Goal: Find specific page/section: Find specific page/section

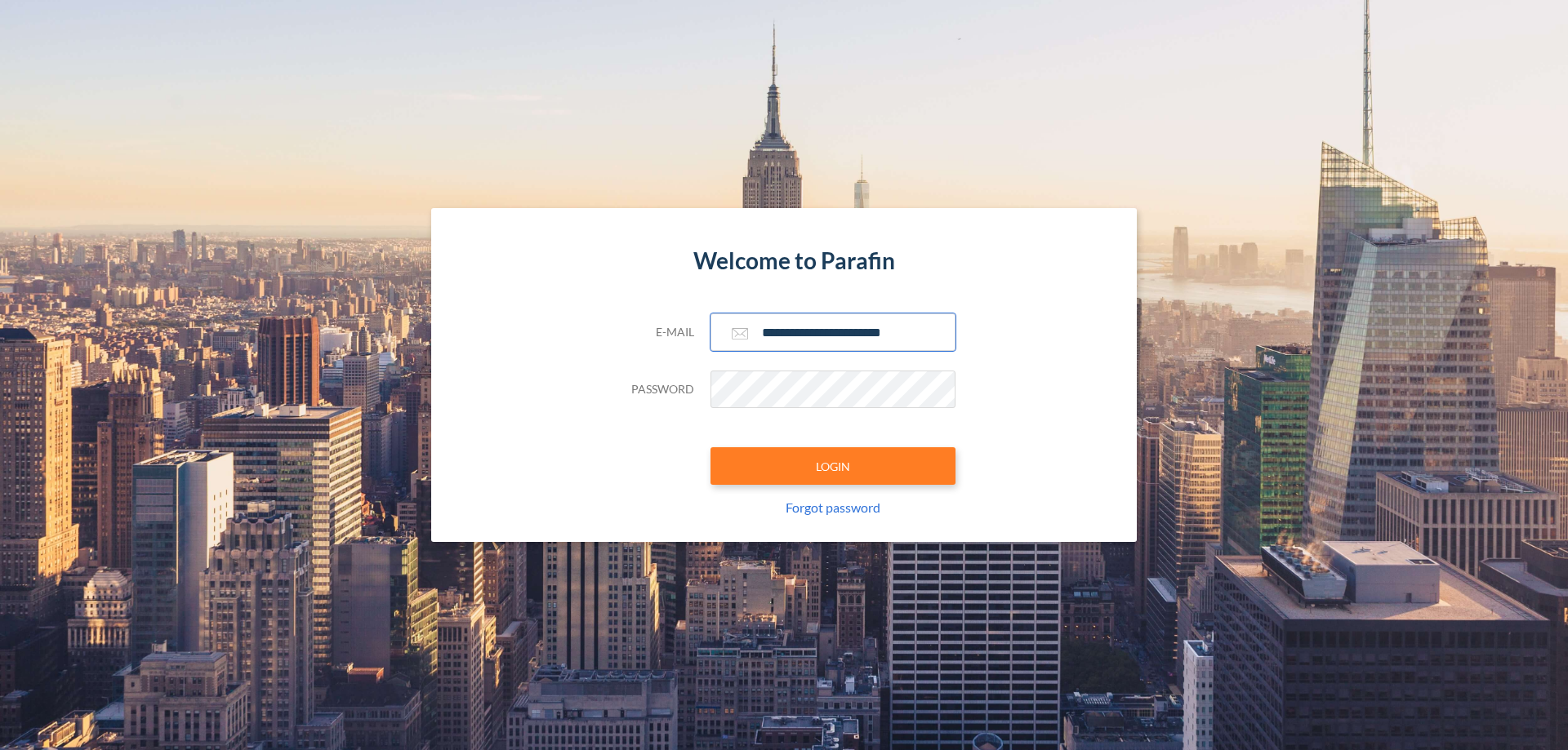
type input "**********"
click at [833, 467] on button "LOGIN" at bounding box center [833, 466] width 245 height 38
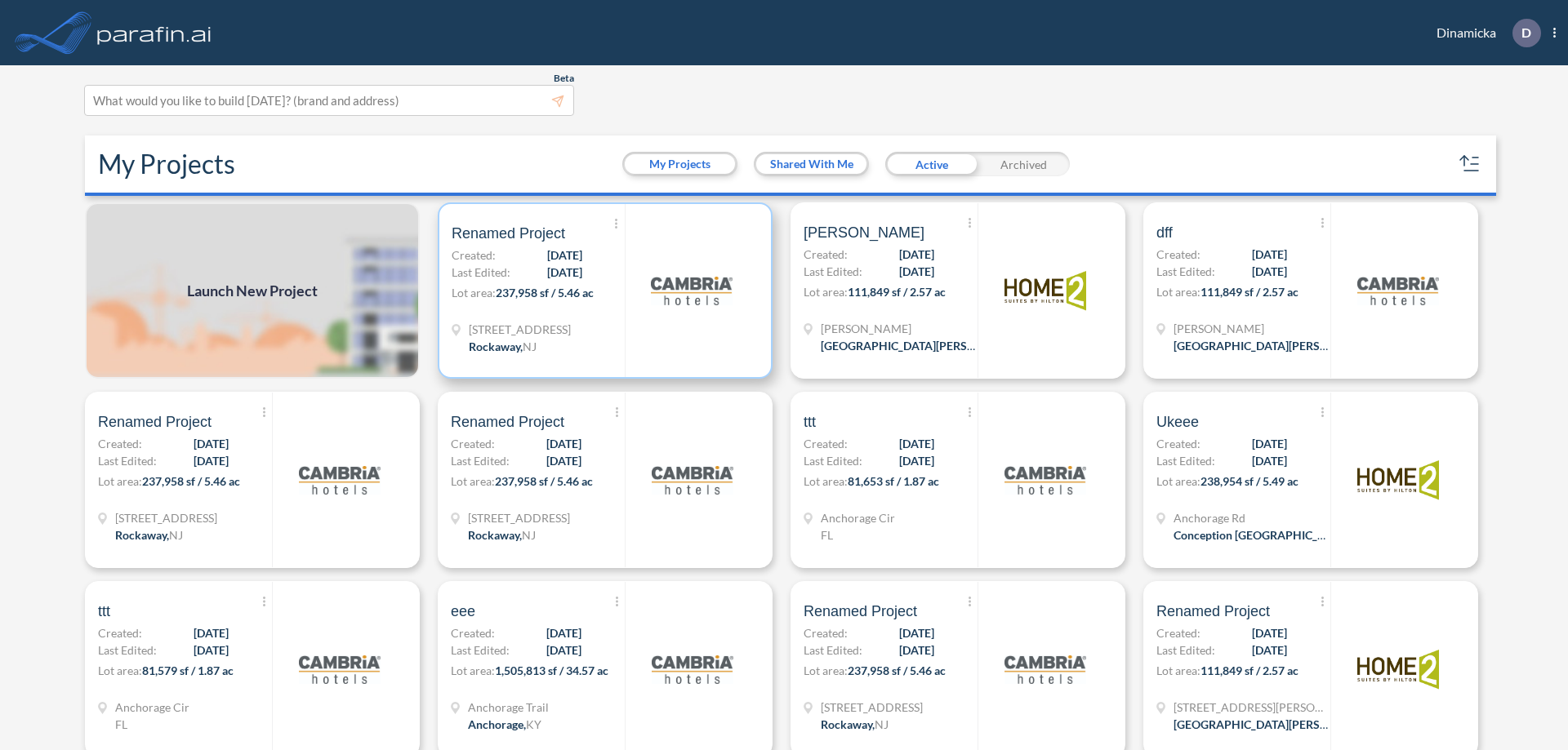
scroll to position [4, 0]
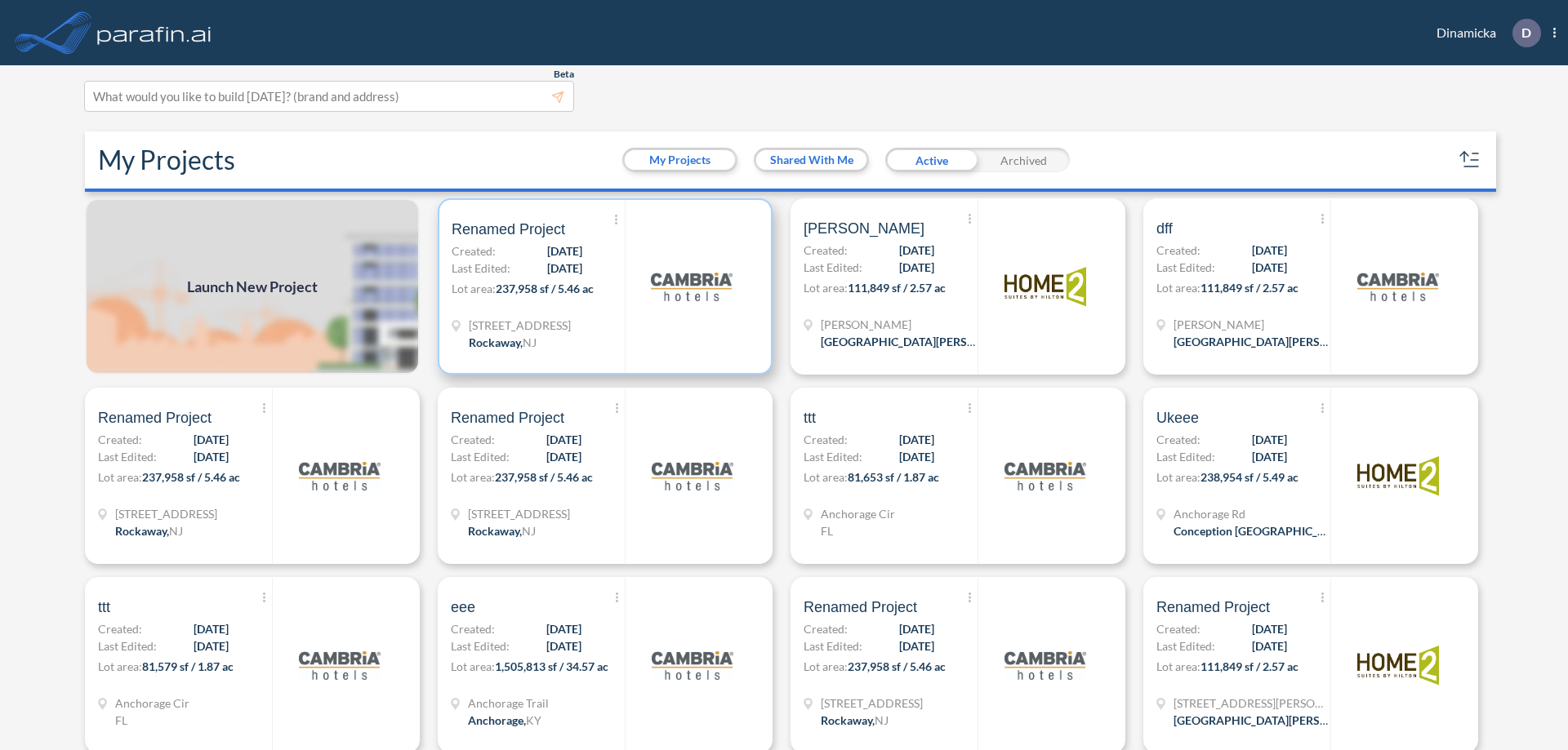
click at [602, 287] on p "Lot area: 237,958 sf / 5.46 ac" at bounding box center [537, 292] width 173 height 24
